Goal: Use online tool/utility

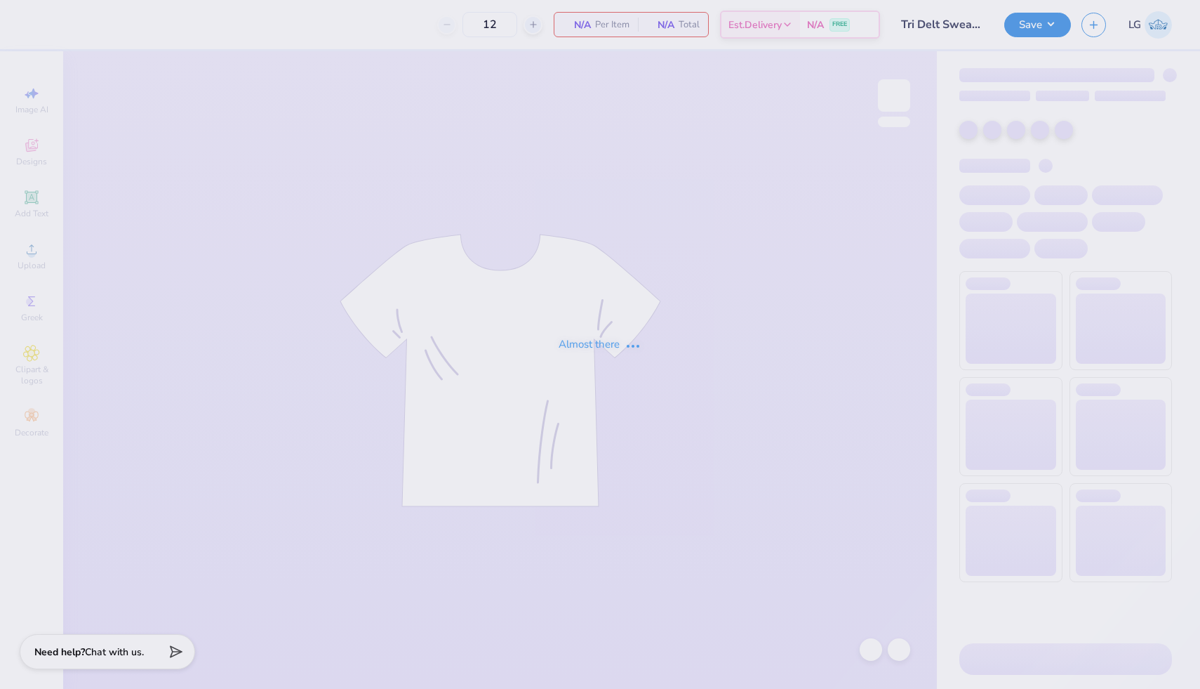
type input "20"
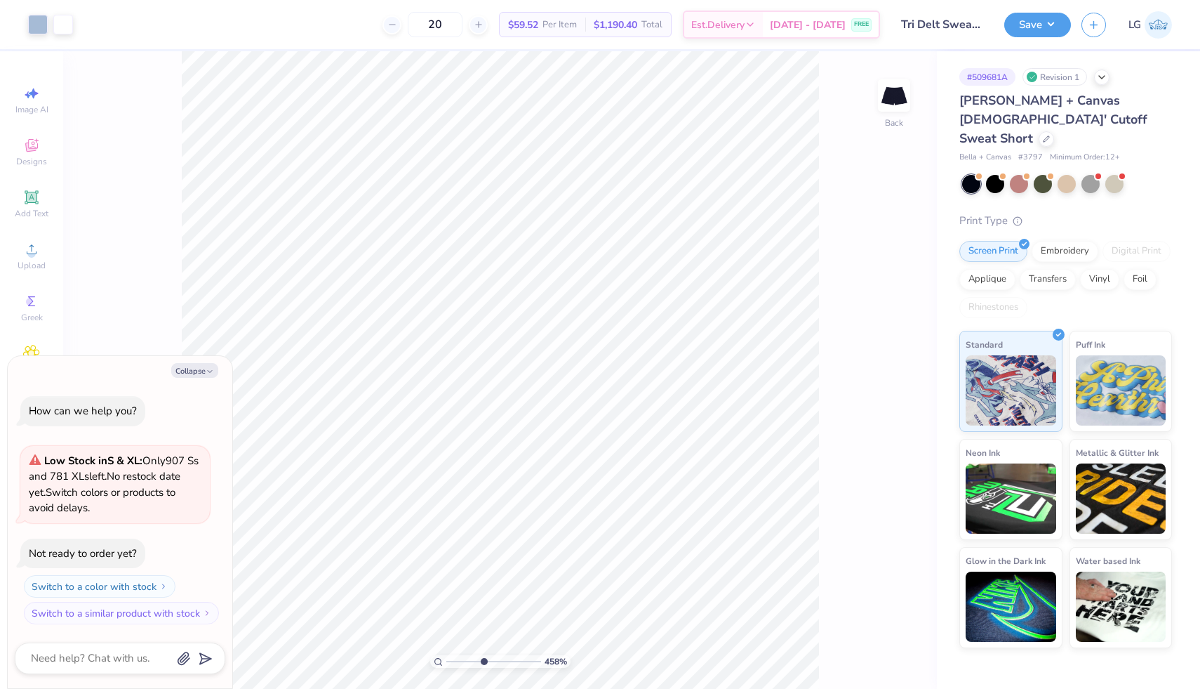
drag, startPoint x: 450, startPoint y: 663, endPoint x: 482, endPoint y: 664, distance: 32.3
click at [483, 664] on input "range" at bounding box center [493, 661] width 95 height 13
drag, startPoint x: 484, startPoint y: 661, endPoint x: 416, endPoint y: 661, distance: 67.4
type input "1"
click at [446, 661] on input "range" at bounding box center [493, 661] width 95 height 13
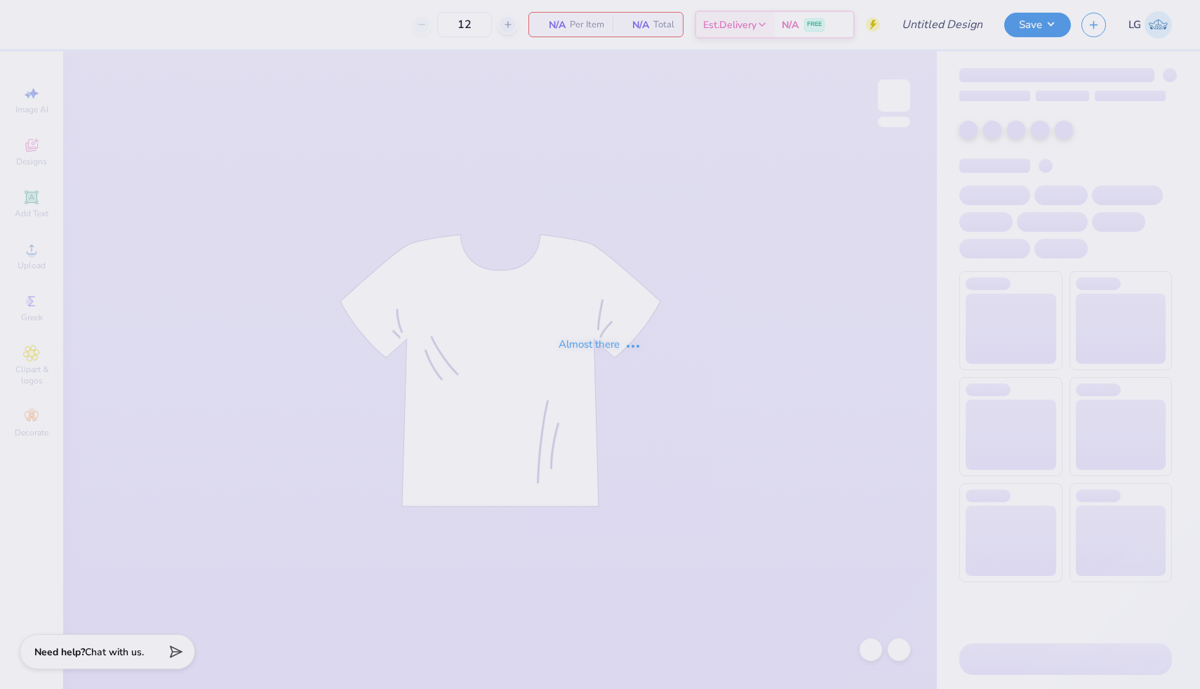
type input "Tri Delt [PERSON_NAME] Tank"
type input "50"
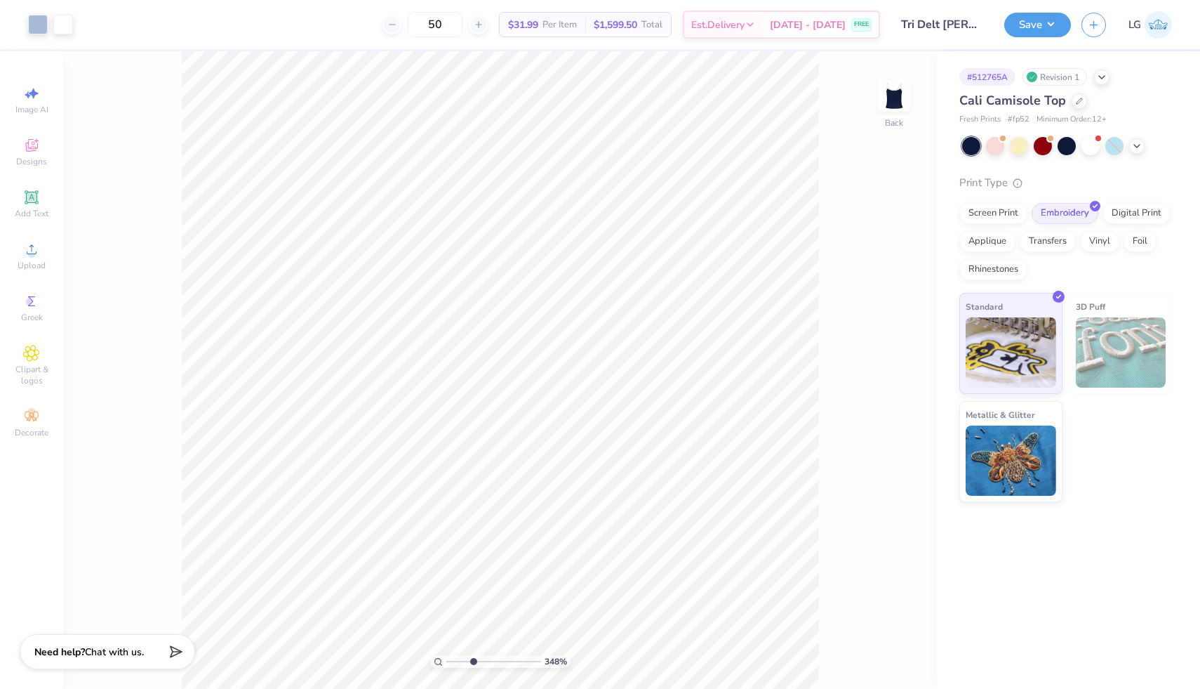
drag, startPoint x: 448, startPoint y: 659, endPoint x: 472, endPoint y: 659, distance: 23.9
type input "3.48"
click at [472, 659] on input "range" at bounding box center [493, 661] width 95 height 13
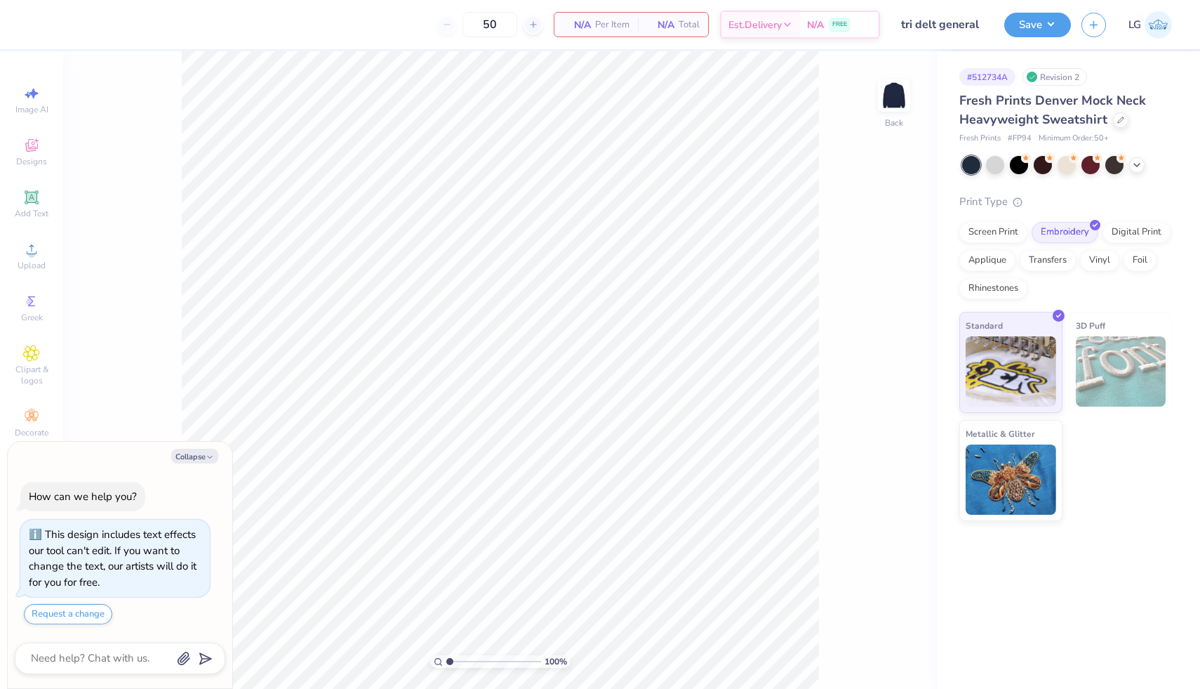
type textarea "x"
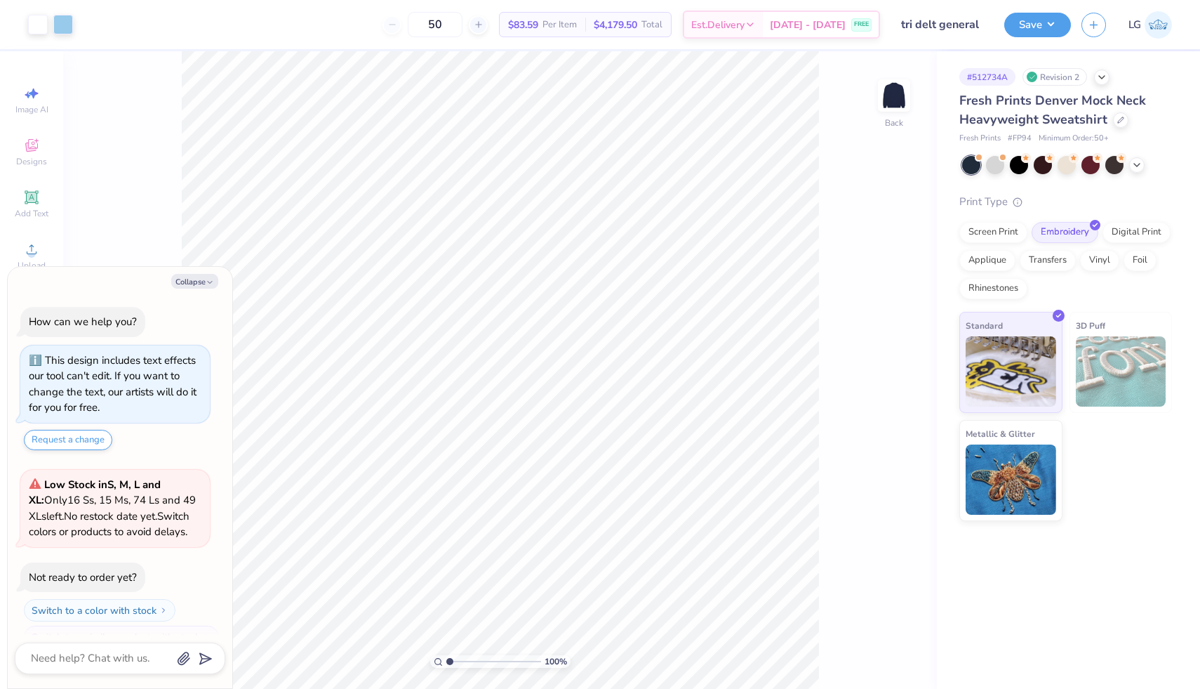
scroll to position [24, 0]
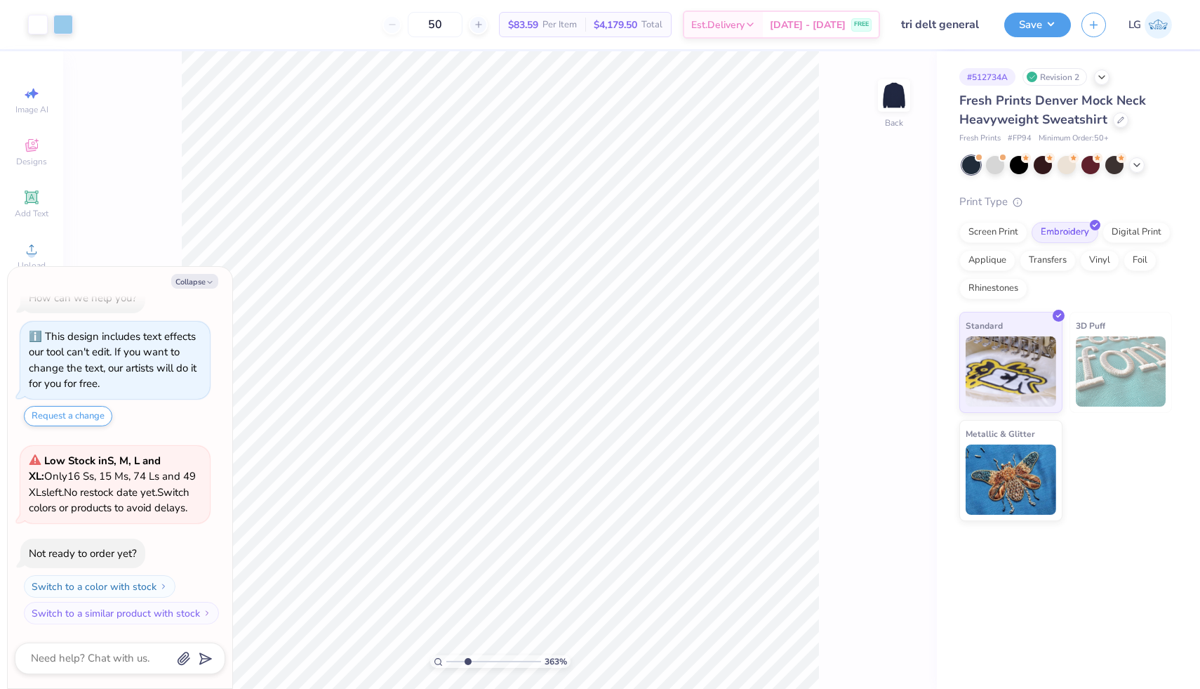
drag, startPoint x: 451, startPoint y: 662, endPoint x: 467, endPoint y: 655, distance: 17.6
type input "2.93"
click at [467, 655] on input "range" at bounding box center [493, 661] width 95 height 13
